Goal: Check status: Check status

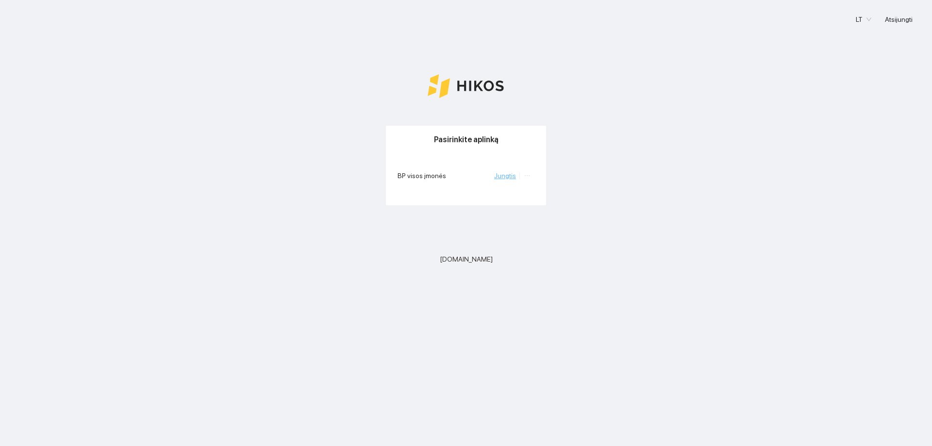
click at [502, 175] on link "Jungtis" at bounding box center [505, 176] width 22 height 8
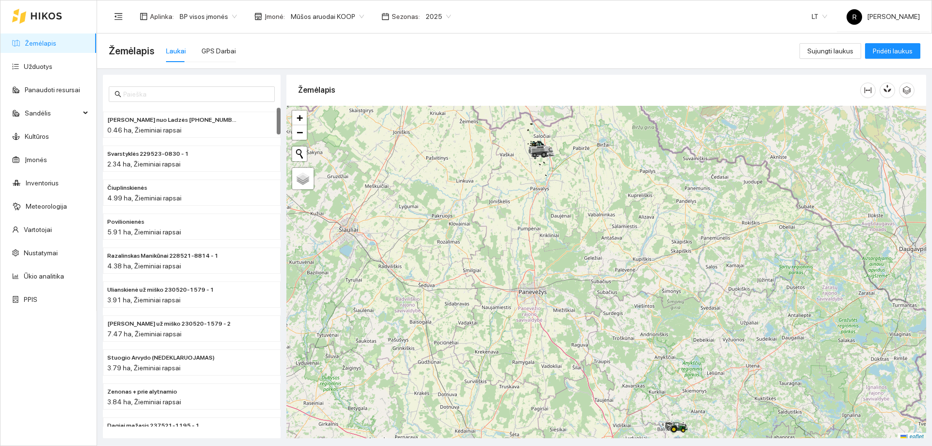
scroll to position [3, 0]
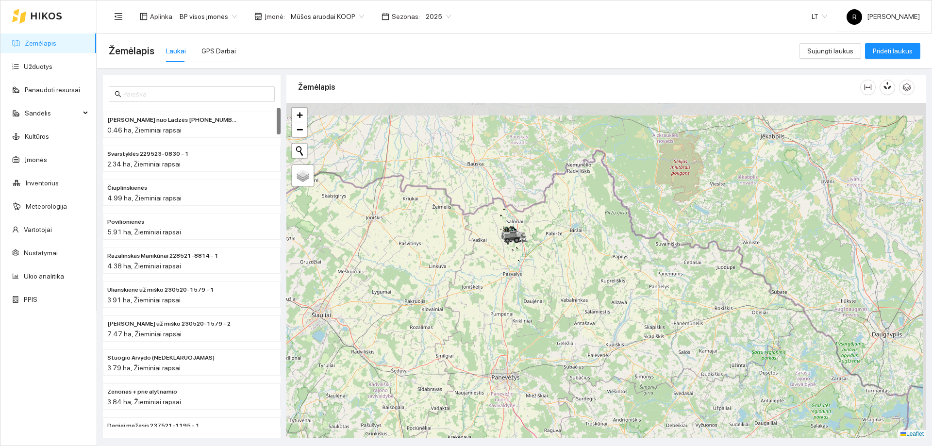
drag, startPoint x: 583, startPoint y: 180, endPoint x: 555, endPoint y: 268, distance: 92.9
click at [555, 268] on div at bounding box center [606, 270] width 640 height 335
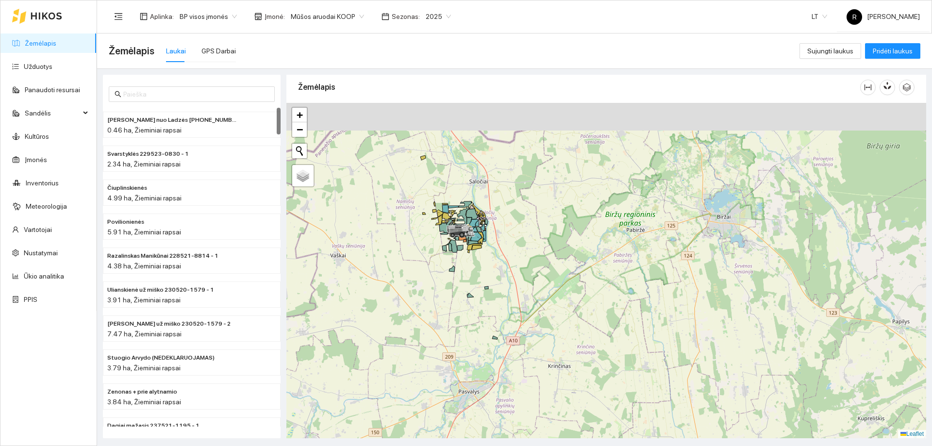
drag, startPoint x: 483, startPoint y: 236, endPoint x: 545, endPoint y: 297, distance: 86.9
click at [545, 297] on div at bounding box center [606, 270] width 640 height 335
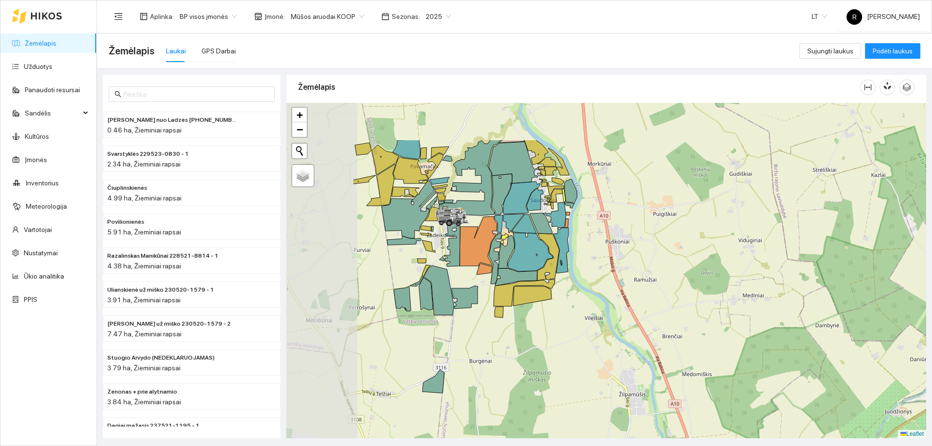
drag, startPoint x: 470, startPoint y: 235, endPoint x: 589, endPoint y: 289, distance: 130.6
click at [589, 289] on div at bounding box center [606, 270] width 640 height 335
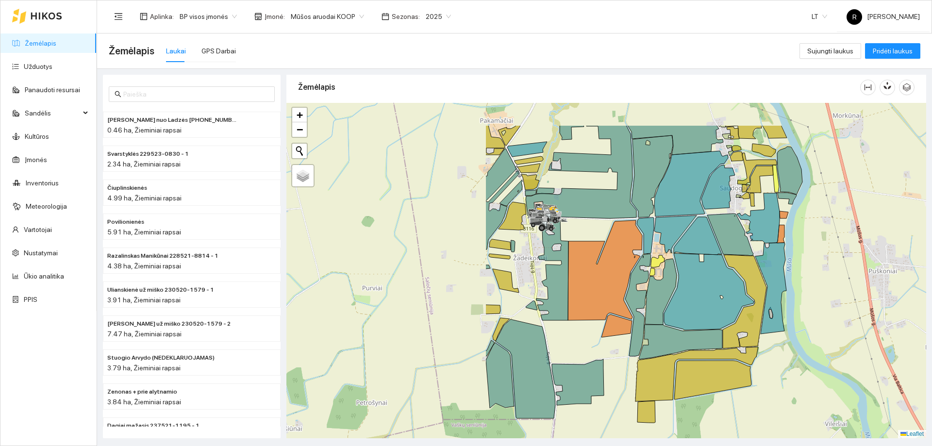
drag, startPoint x: 475, startPoint y: 231, endPoint x: 737, endPoint y: 278, distance: 266.4
click at [737, 281] on icon at bounding box center [709, 291] width 90 height 77
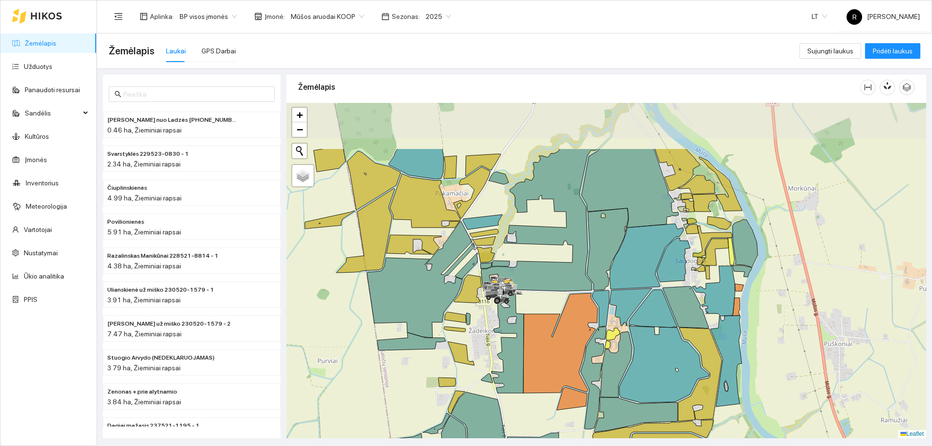
drag, startPoint x: 604, startPoint y: 338, endPoint x: 561, endPoint y: 418, distance: 90.8
click at [561, 418] on div at bounding box center [606, 270] width 640 height 335
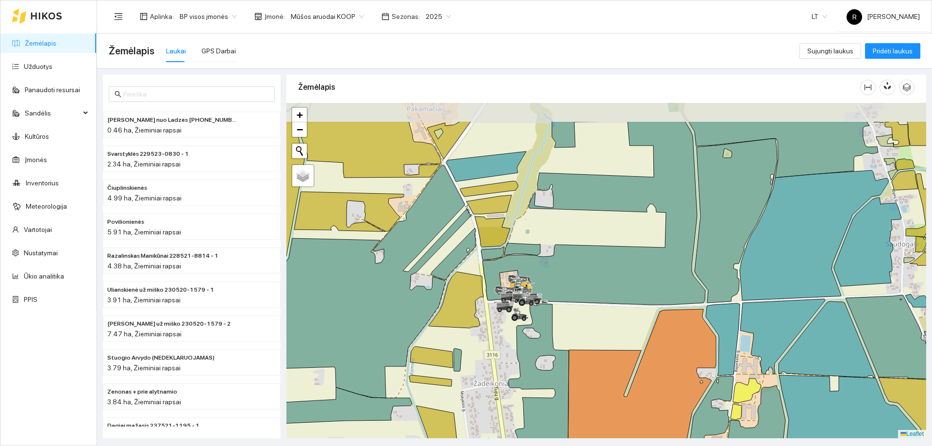
drag, startPoint x: 471, startPoint y: 313, endPoint x: 521, endPoint y: 368, distance: 74.9
click at [521, 368] on div at bounding box center [606, 270] width 640 height 335
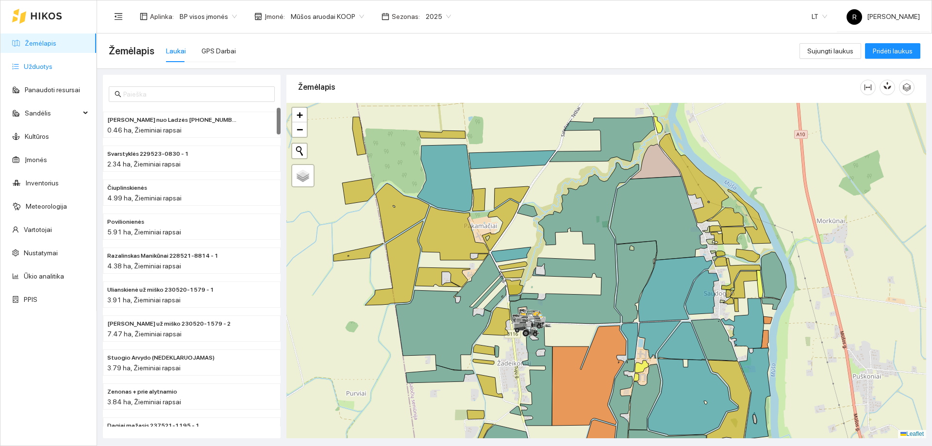
click at [48, 67] on link "Užduotys" at bounding box center [38, 67] width 29 height 8
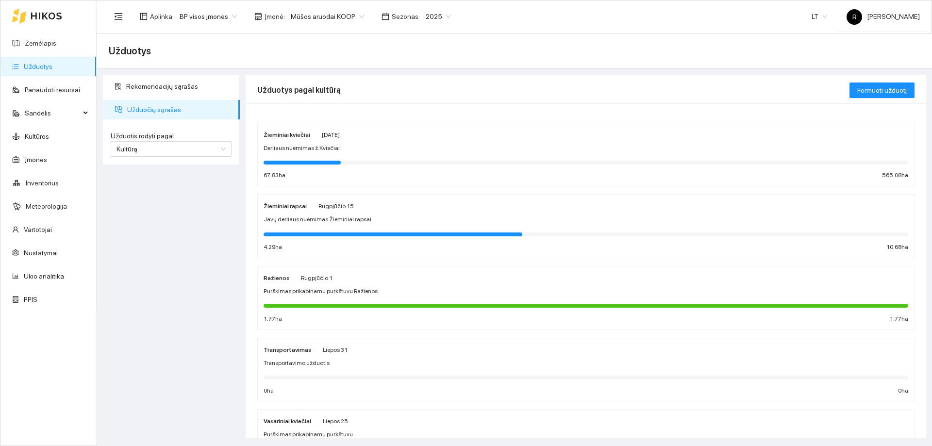
click at [295, 136] on strong "Žieminiai kviečiai" at bounding box center [287, 135] width 47 height 7
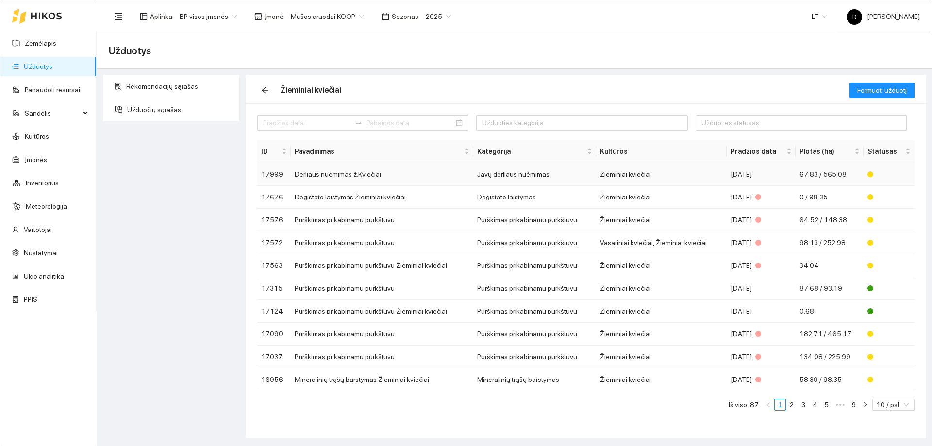
click at [494, 176] on td "Javų derliaus nuėmimas" at bounding box center [534, 174] width 123 height 23
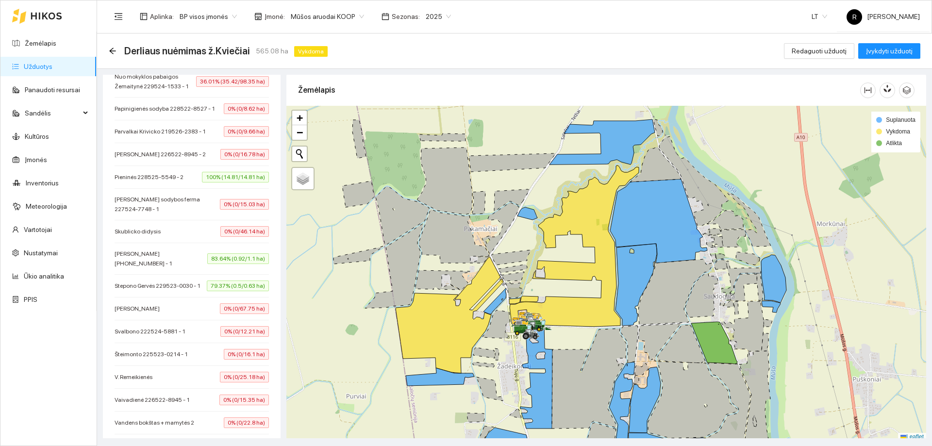
scroll to position [567, 0]
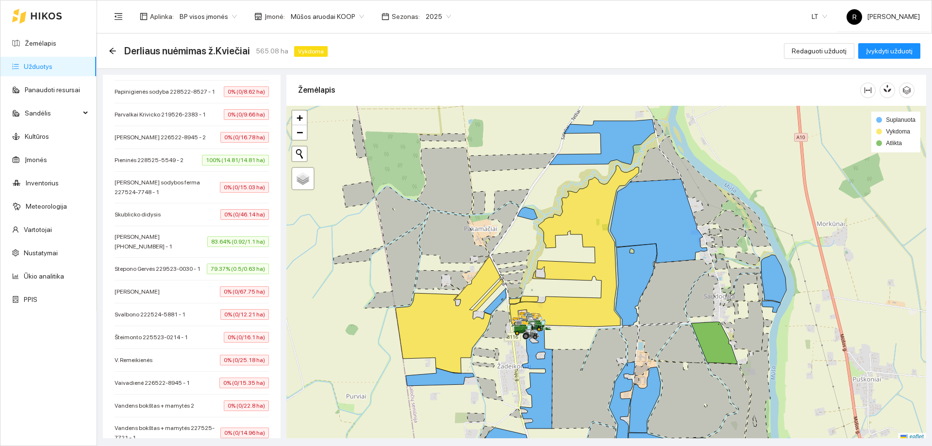
click at [234, 274] on span "79.37% (0.5/0.63 ha)" at bounding box center [238, 269] width 62 height 11
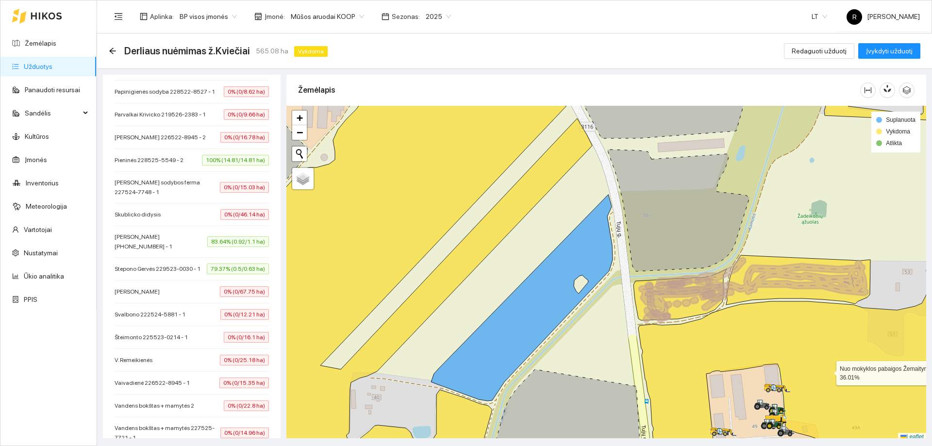
scroll to position [3, 0]
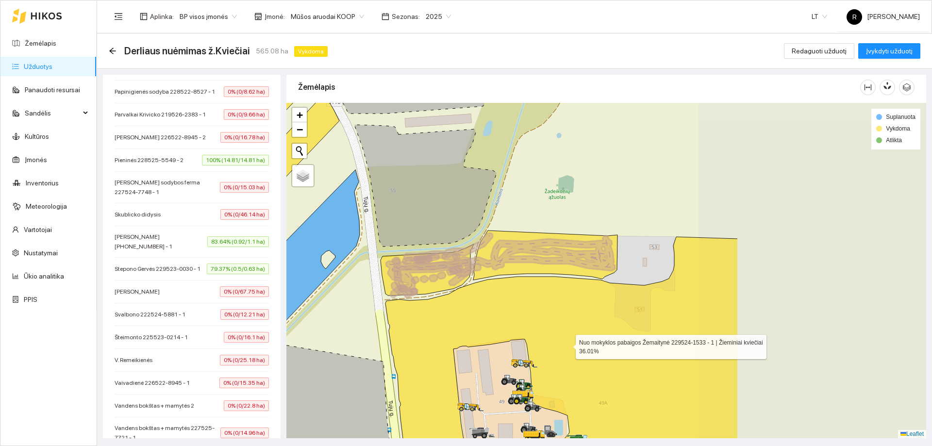
drag, startPoint x: 803, startPoint y: 362, endPoint x: 557, endPoint y: 342, distance: 245.9
click at [557, 342] on icon at bounding box center [561, 248] width 352 height 403
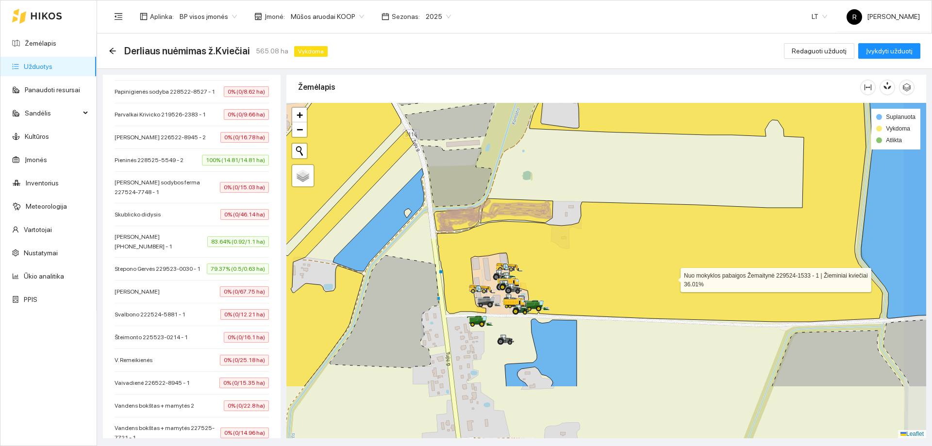
drag, startPoint x: 700, startPoint y: 361, endPoint x: 672, endPoint y: 278, distance: 87.5
click at [672, 278] on icon at bounding box center [660, 152] width 446 height 338
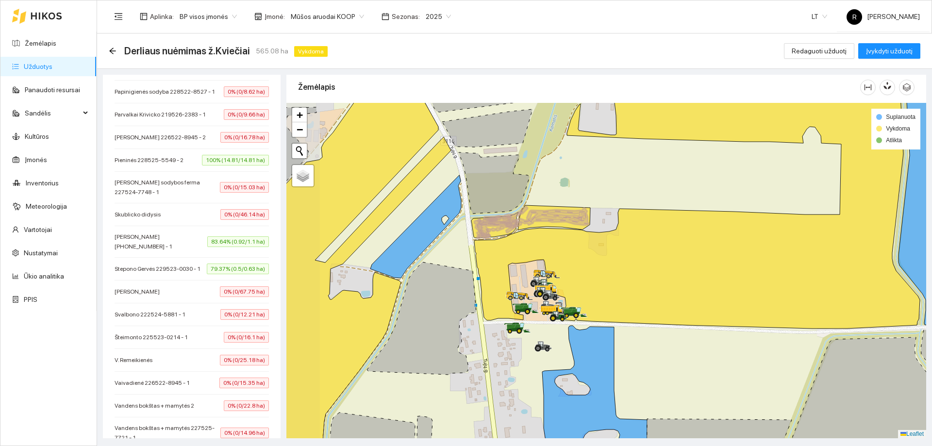
drag, startPoint x: 434, startPoint y: 315, endPoint x: 471, endPoint y: 322, distance: 38.0
click at [471, 322] on div at bounding box center [606, 270] width 640 height 335
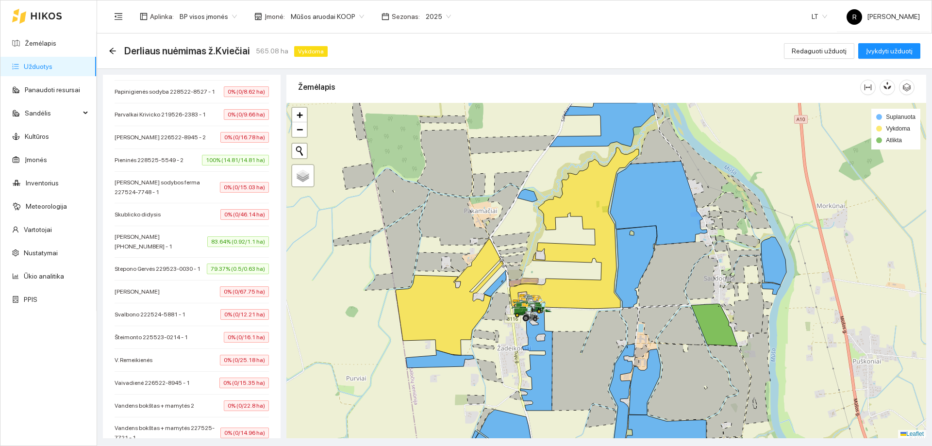
drag, startPoint x: 535, startPoint y: 354, endPoint x: 574, endPoint y: 339, distance: 41.8
click at [574, 339] on icon at bounding box center [589, 361] width 74 height 100
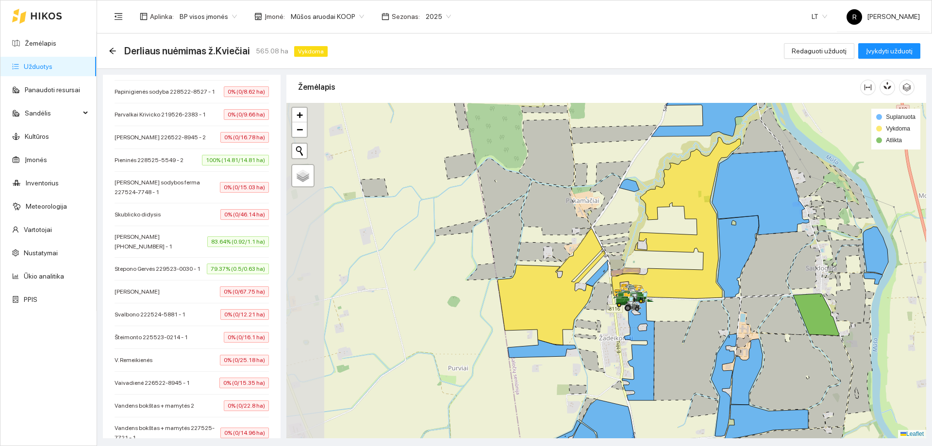
drag, startPoint x: 299, startPoint y: 356, endPoint x: 401, endPoint y: 346, distance: 102.5
click at [401, 346] on div at bounding box center [606, 270] width 640 height 335
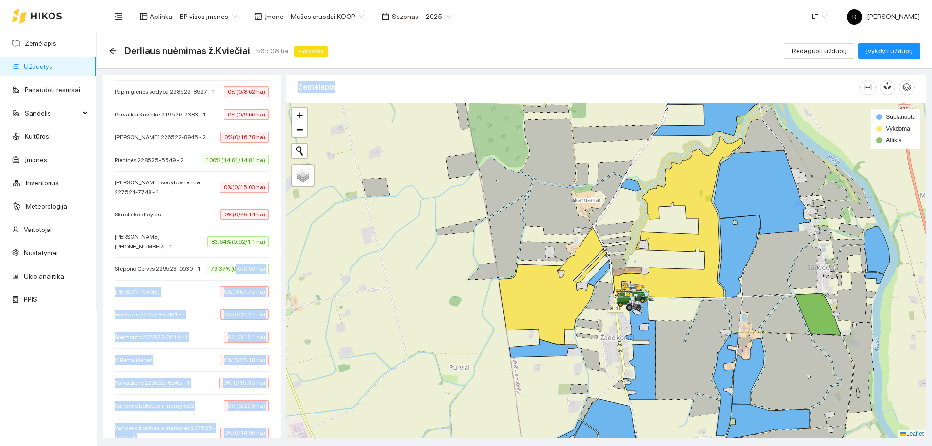
drag, startPoint x: 281, startPoint y: 303, endPoint x: 316, endPoint y: 305, distance: 35.5
click at [316, 305] on div "Užduotis žemėlapyje Resursai Važiavimai Kategorija Javų derliaus nuėmimas Planu…" at bounding box center [511, 253] width 835 height 369
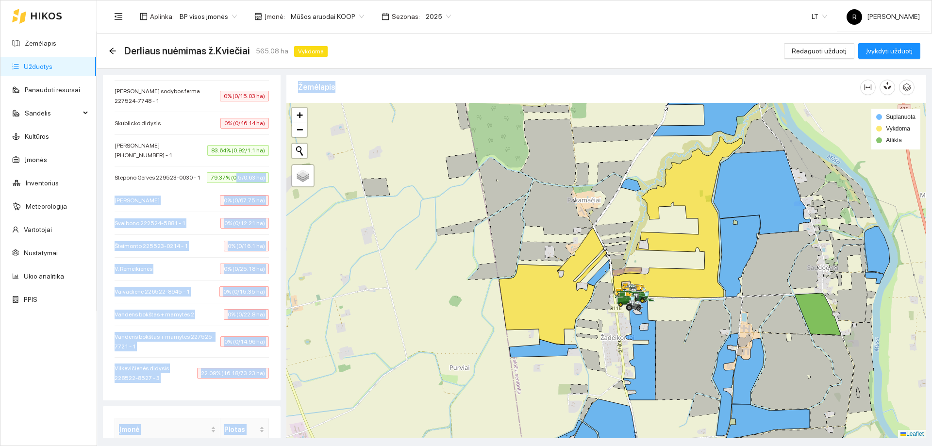
scroll to position [713, 0]
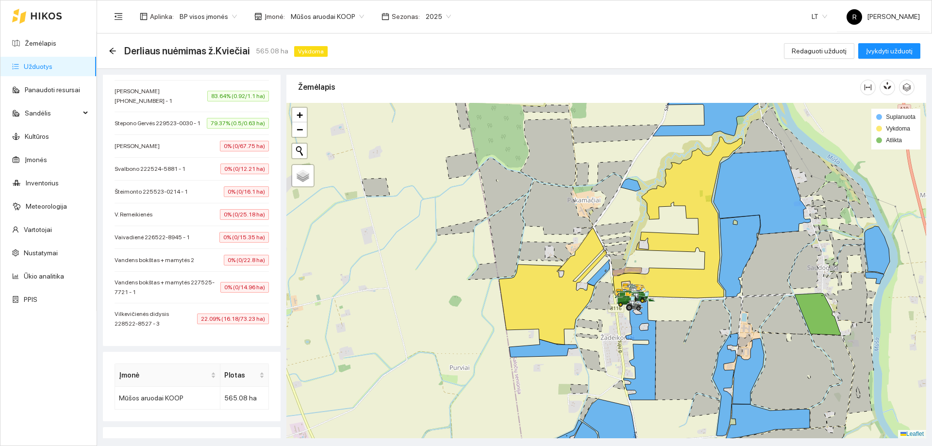
click at [588, 47] on div "Derliaus nuėmimas ž.Kviečiai 565.08 ha Vykdoma Redaguoti užduotį Įvykdyti užduo…" at bounding box center [515, 50] width 812 height 19
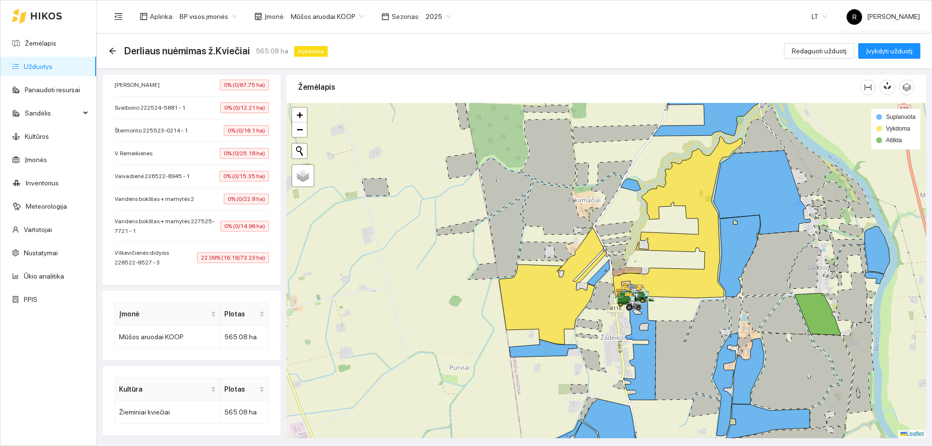
scroll to position [810, 0]
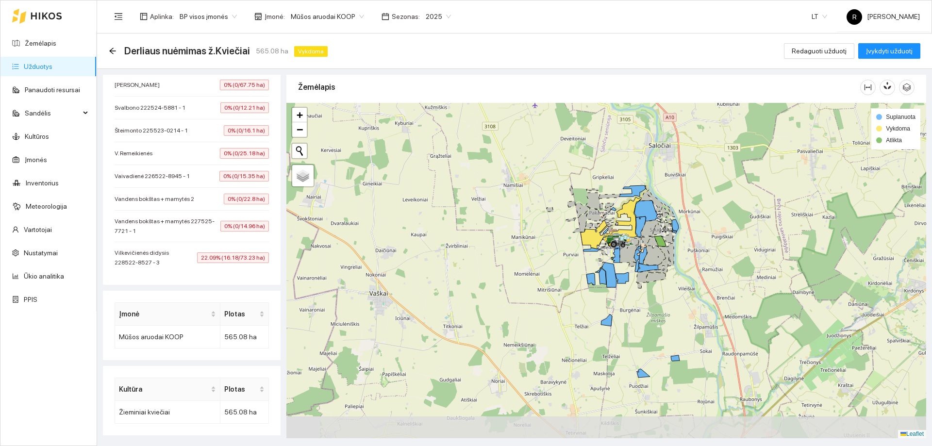
drag, startPoint x: 565, startPoint y: 323, endPoint x: 524, endPoint y: 243, distance: 89.5
click at [524, 243] on div at bounding box center [606, 270] width 640 height 335
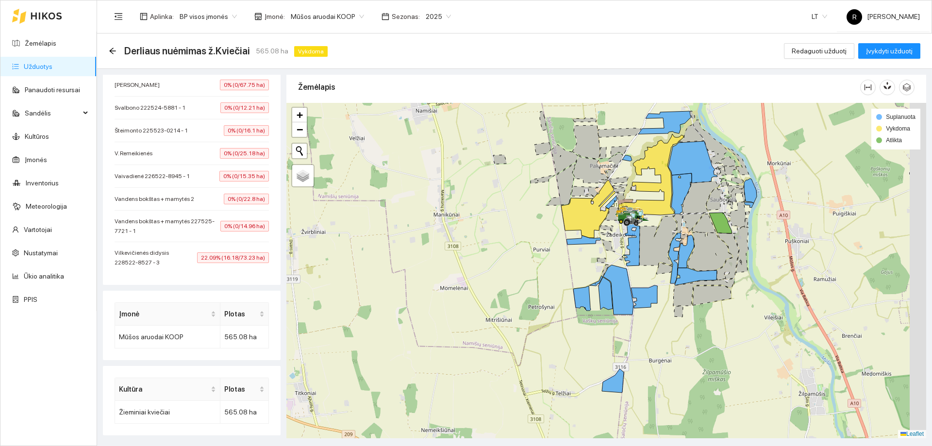
drag, startPoint x: 532, startPoint y: 247, endPoint x: 452, endPoint y: 240, distance: 80.9
click at [452, 240] on div at bounding box center [606, 270] width 640 height 335
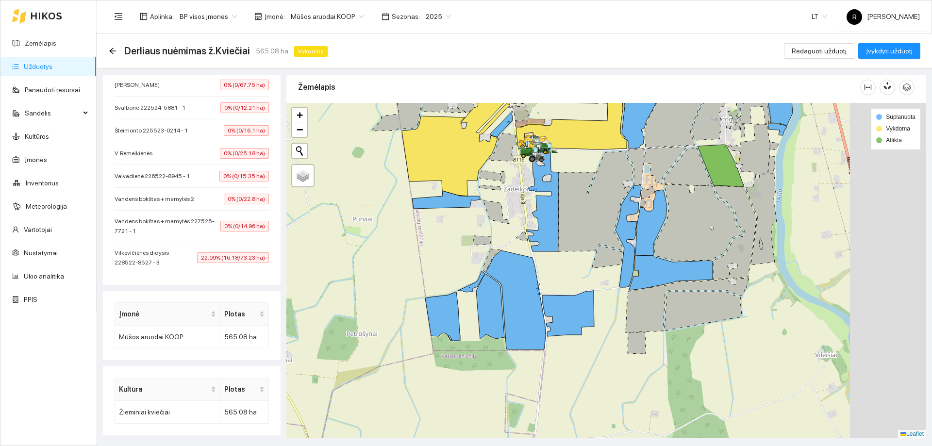
drag, startPoint x: 562, startPoint y: 258, endPoint x: 391, endPoint y: 239, distance: 171.5
click at [391, 239] on div at bounding box center [606, 270] width 640 height 335
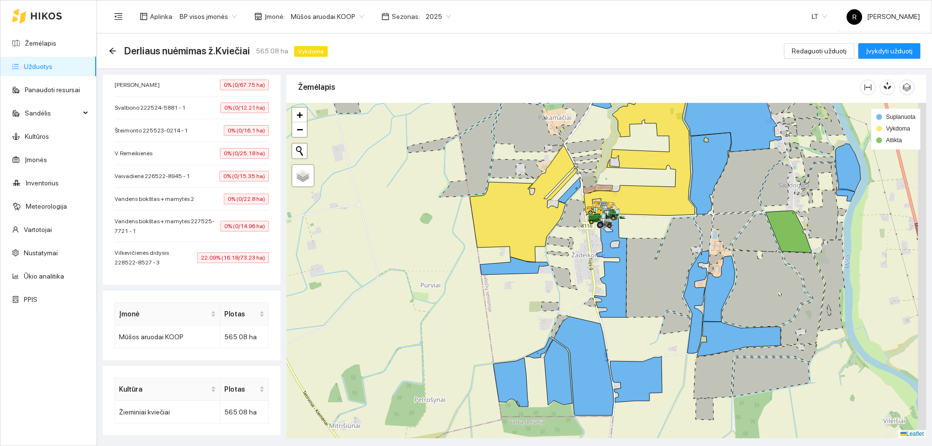
drag, startPoint x: 598, startPoint y: 252, endPoint x: 582, endPoint y: 293, distance: 43.8
click at [582, 293] on div at bounding box center [606, 270] width 640 height 335
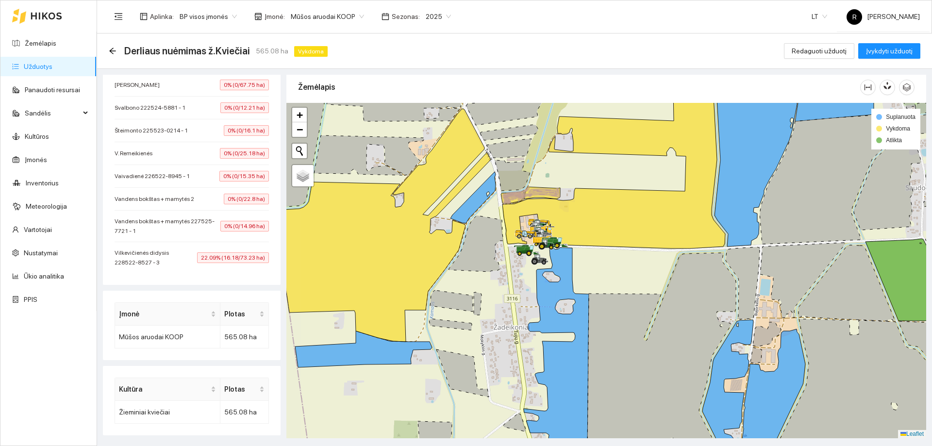
drag, startPoint x: 641, startPoint y: 277, endPoint x: 656, endPoint y: 282, distance: 16.3
click at [656, 282] on div at bounding box center [606, 270] width 640 height 335
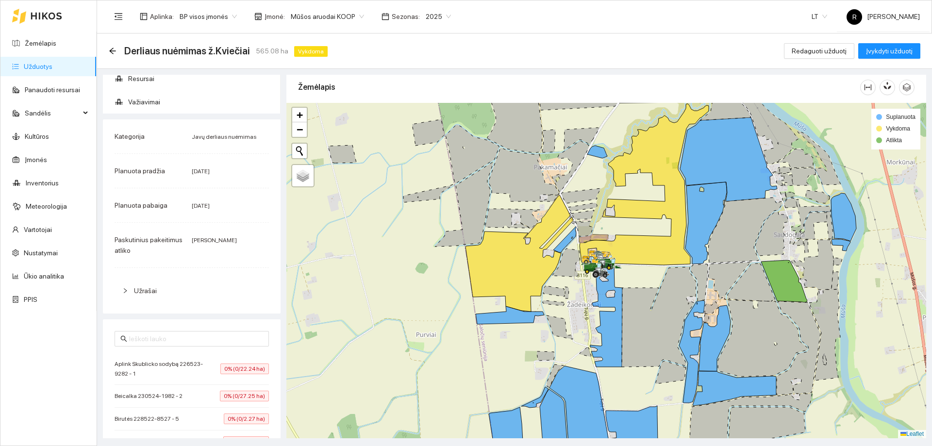
scroll to position [0, 0]
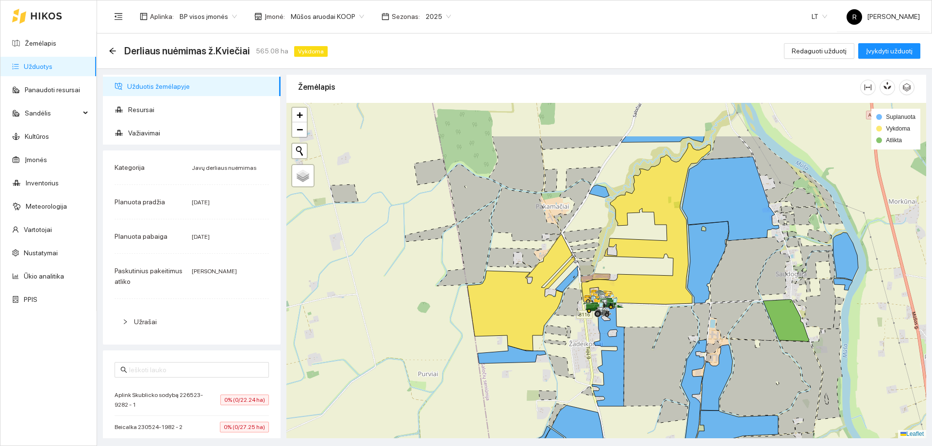
drag, startPoint x: 587, startPoint y: 289, endPoint x: 578, endPoint y: 350, distance: 60.9
click at [578, 350] on div at bounding box center [606, 270] width 640 height 335
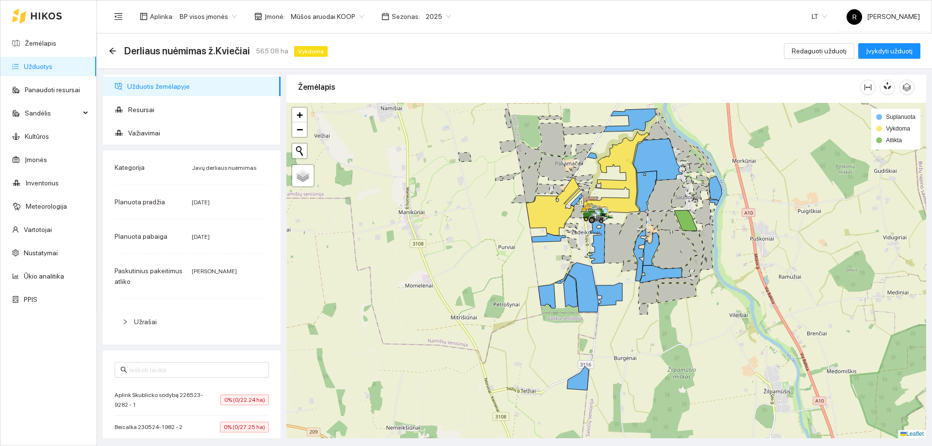
drag, startPoint x: 688, startPoint y: 333, endPoint x: 664, endPoint y: 256, distance: 80.1
click at [664, 256] on icon at bounding box center [674, 249] width 45 height 38
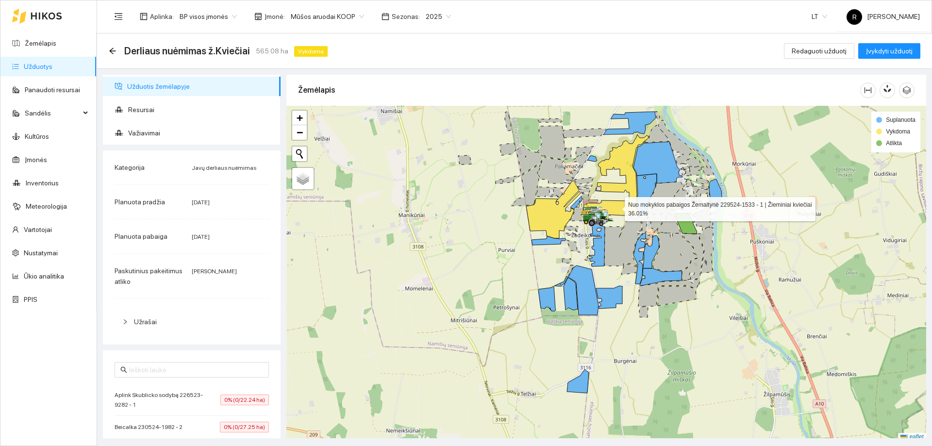
scroll to position [3, 0]
